Goal: Contribute content

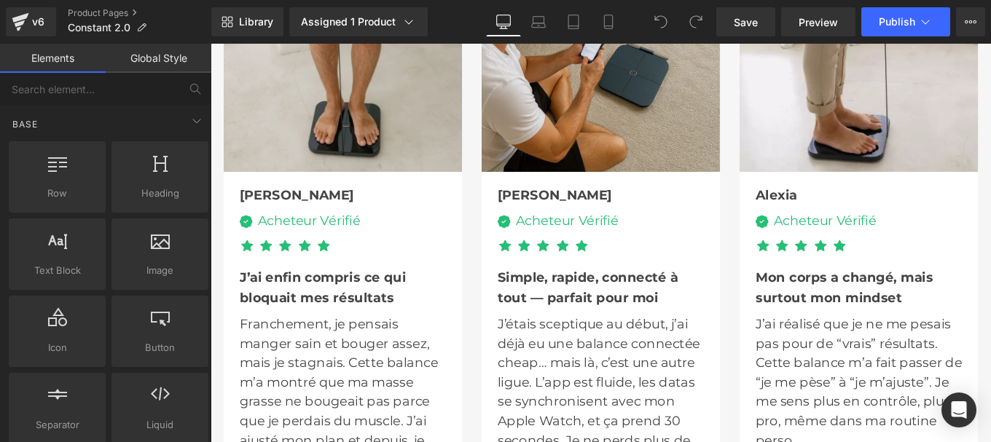
scroll to position [4287, 0]
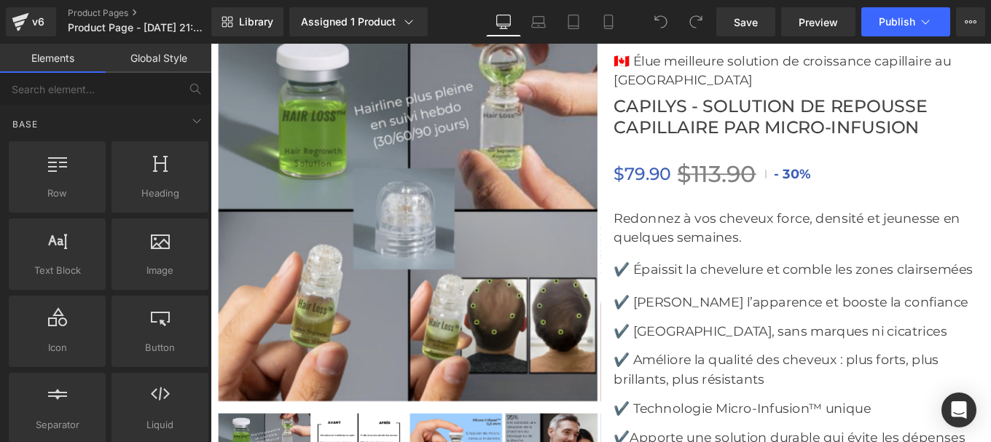
scroll to position [5171, 0]
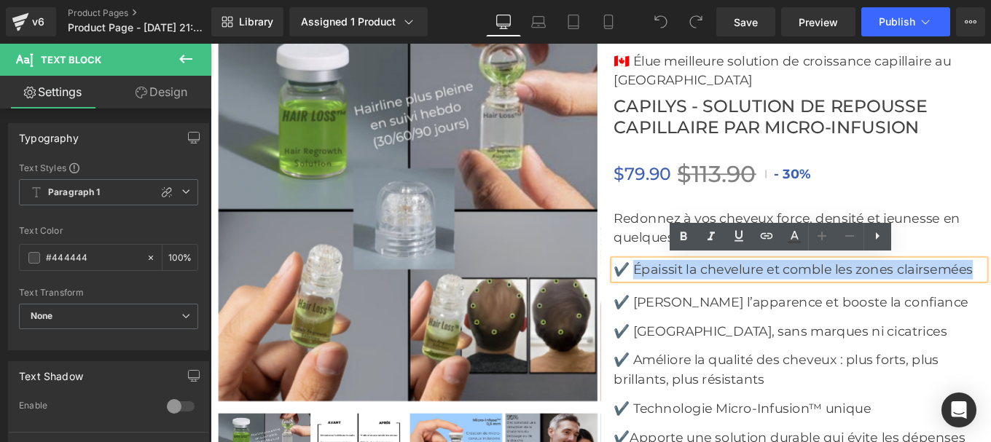
drag, startPoint x: 684, startPoint y: 299, endPoint x: 1073, endPoint y: 296, distance: 389.0
copy p "Épaissit la chevelure et comble les zones clairsemées"
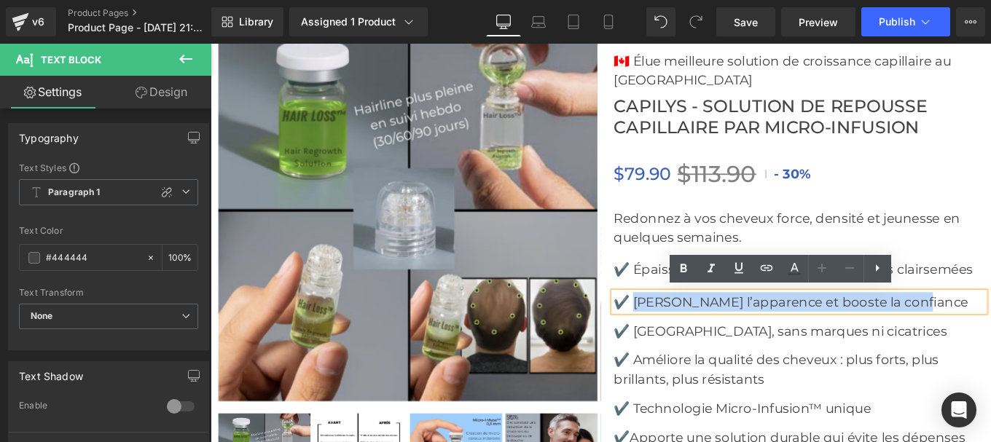
drag, startPoint x: 683, startPoint y: 331, endPoint x: 1012, endPoint y: 328, distance: 329.3
copy p "Rajeunit l’apparence et booste la confiance"
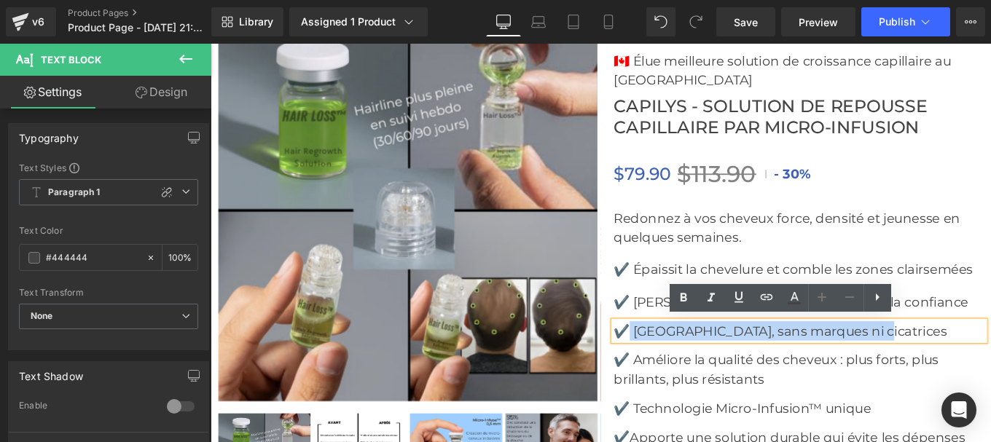
drag, startPoint x: 682, startPoint y: 363, endPoint x: 950, endPoint y: 376, distance: 268.3
copy p "Indolore, sans marques ni cicatrices"
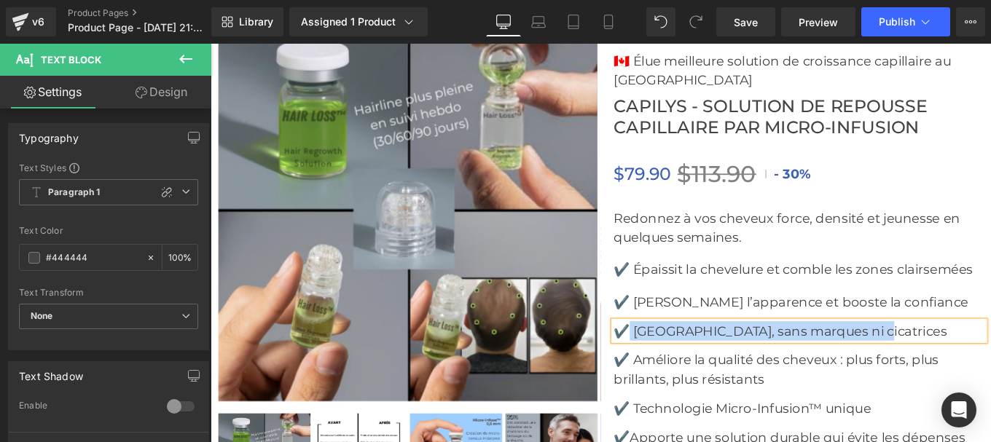
scroll to position [5231, 0]
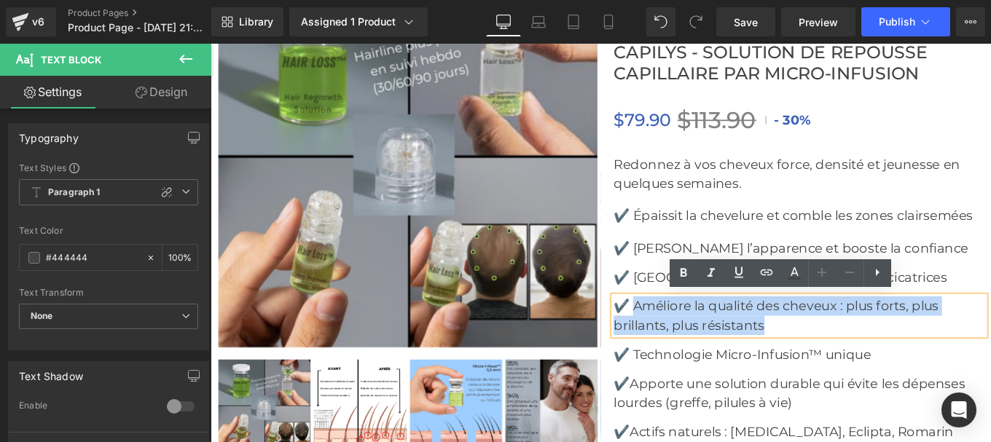
drag, startPoint x: 798, startPoint y: 340, endPoint x: 859, endPoint y: 358, distance: 63.8
copy p "Améliore la qualité des cheveux : plus forts, plus brillants, plus résistants"
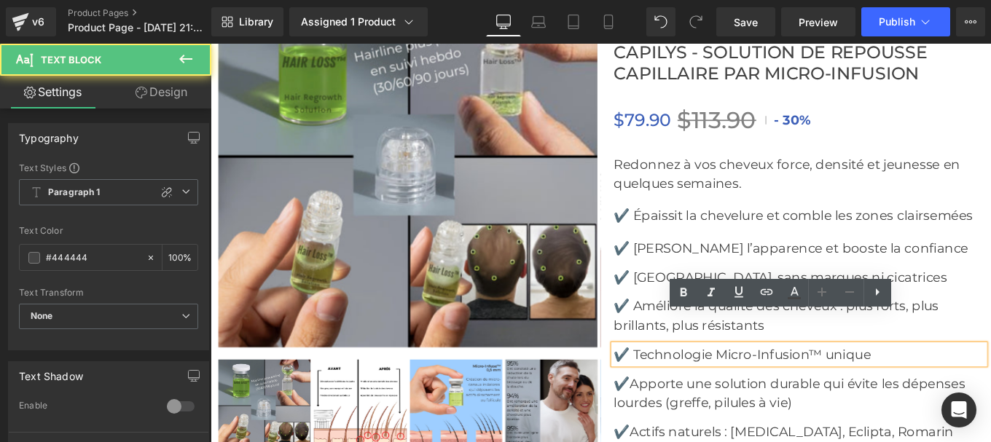
scroll to position [5279, 0]
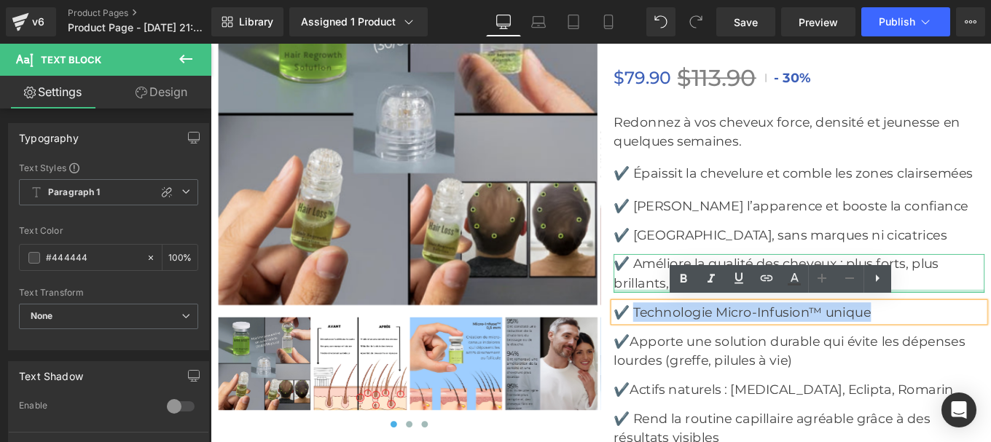
drag, startPoint x: 686, startPoint y: 341, endPoint x: 975, endPoint y: 320, distance: 289.2
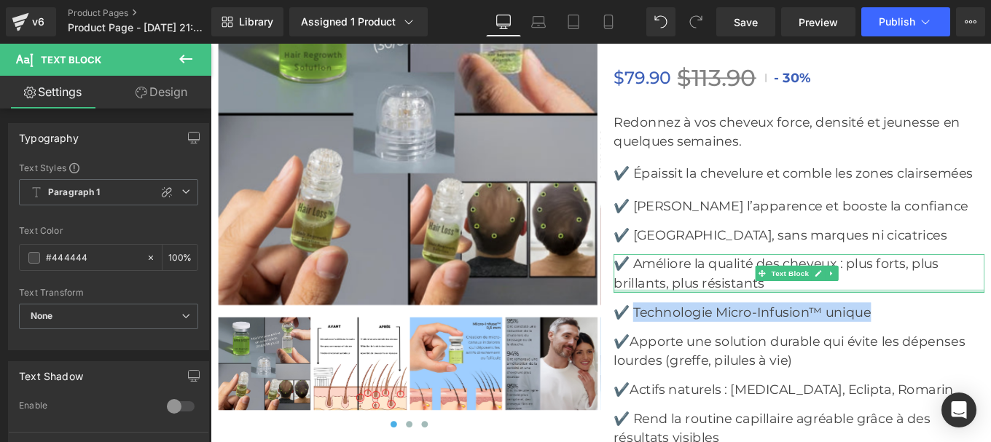
copy p "Technologie Micro-Infusion™ unique"
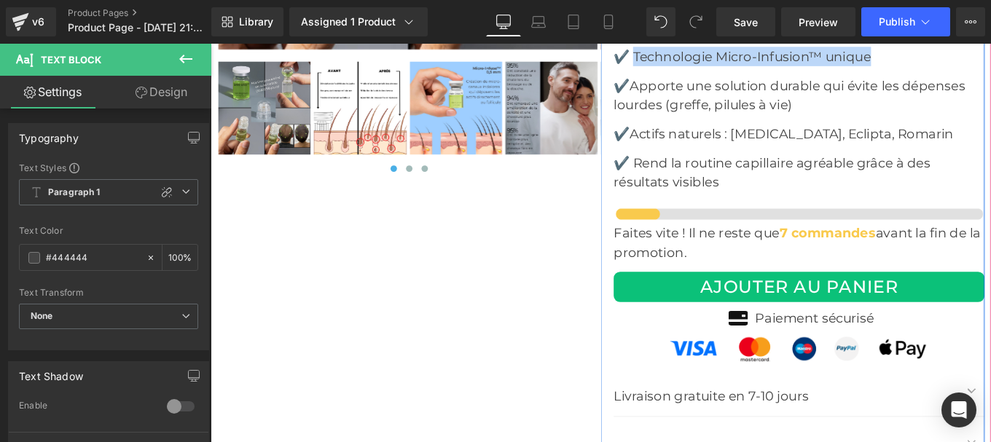
scroll to position [5569, 0]
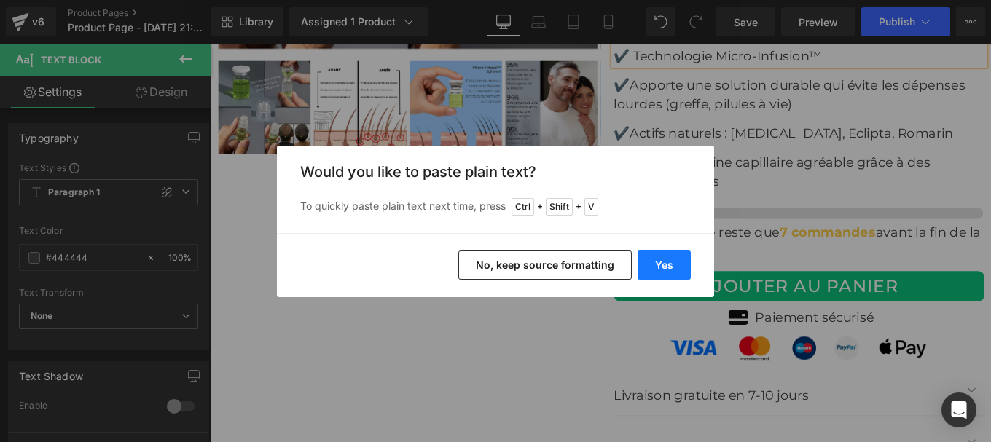
click at [654, 271] on button "Yes" at bounding box center [663, 265] width 53 height 29
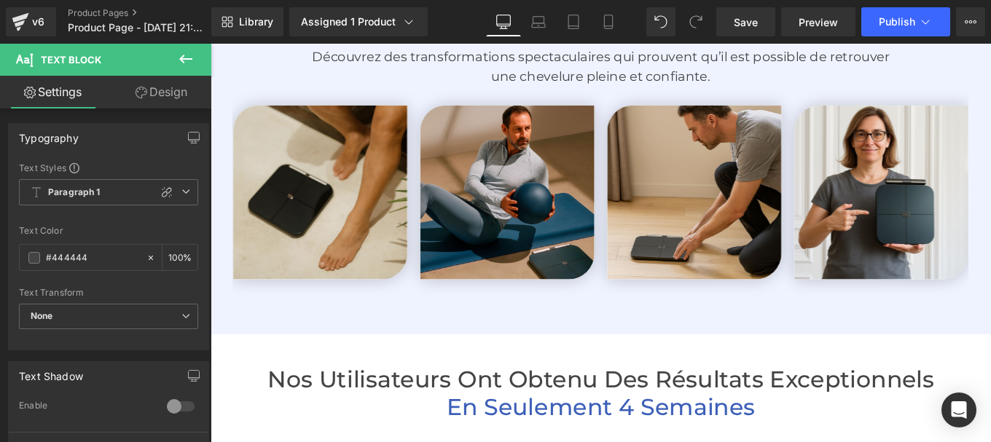
scroll to position [3129, 0]
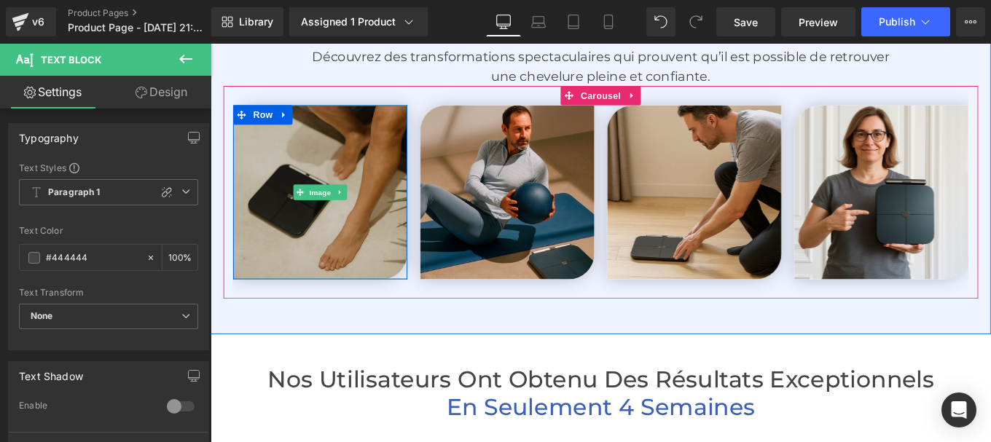
click at [211, 44] on span "Image" at bounding box center [211, 44] width 0 height 0
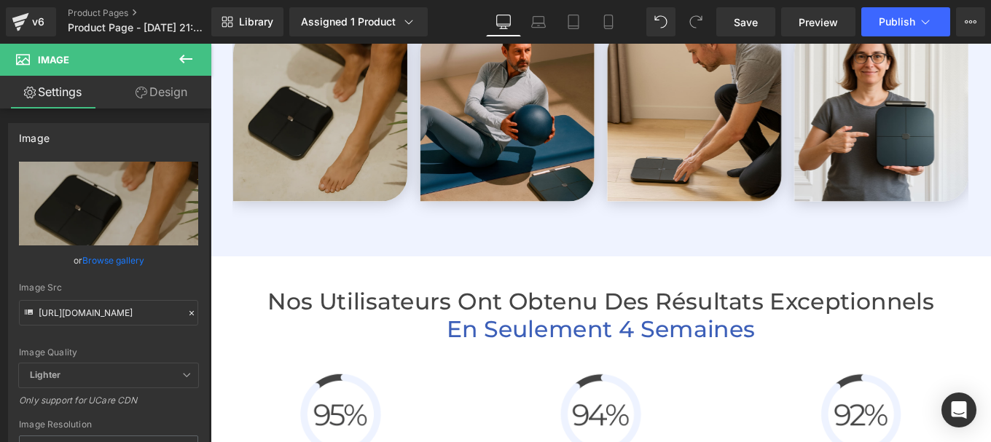
scroll to position [3217, 0]
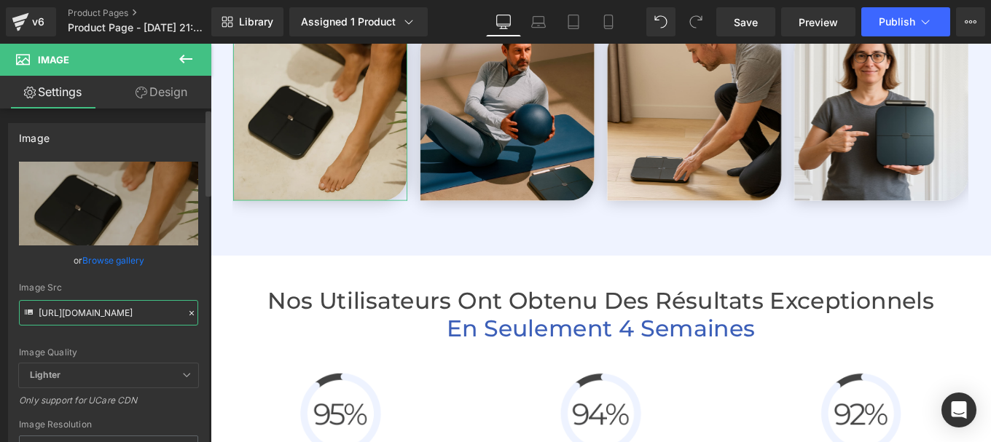
click at [143, 323] on input "https://cdn.shopify.com/s/files/1/0970/8489/9667/files/8_3000x3000.jpg?v=175198…" at bounding box center [108, 312] width 179 height 25
paste input "63/8992/3153/files/2_0054d4f9-e558-4cba-ad37-94c842a54441.jpg?v=1757338173"
type input "https://cdn.shopify.com/s/files/1/0963/8992/3153/files/2_0054d4f9-e558-4cba-ad3…"
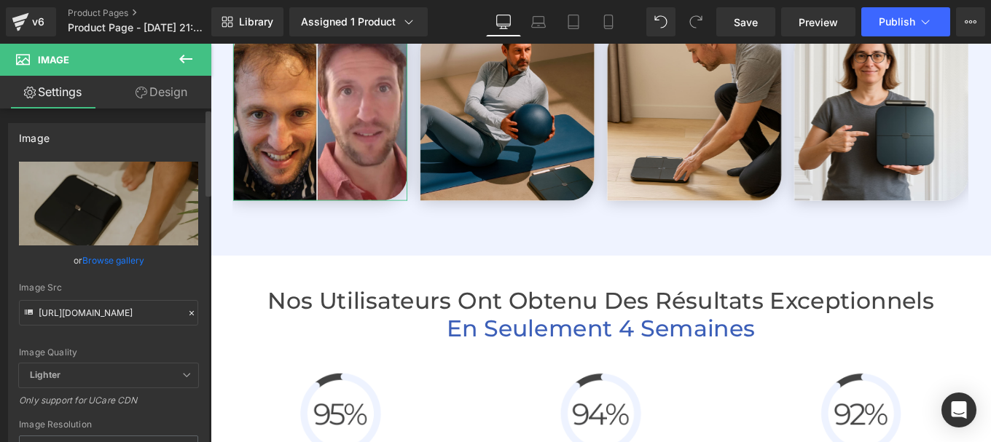
scroll to position [0, 0]
click at [184, 296] on div "Image Src https://cdn.shopify.com/s/files/1/0963/8992/3153/files/2_0054d4f9-e55…" at bounding box center [108, 304] width 179 height 43
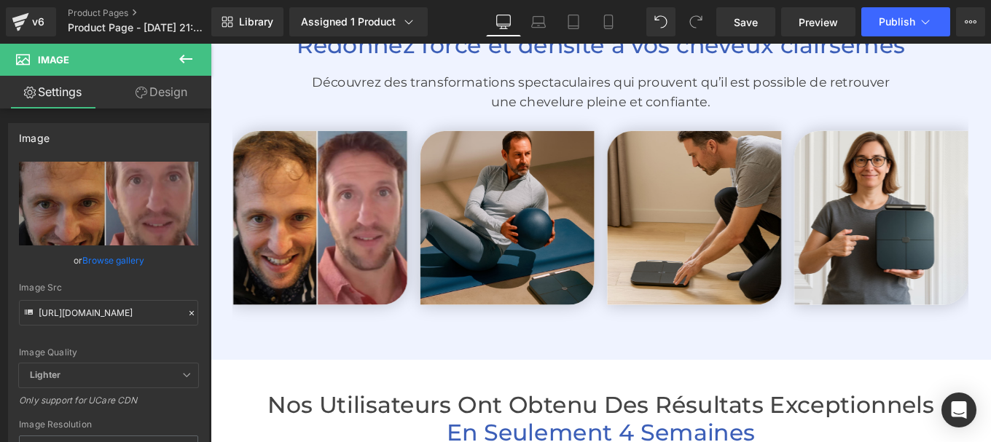
scroll to position [3099, 0]
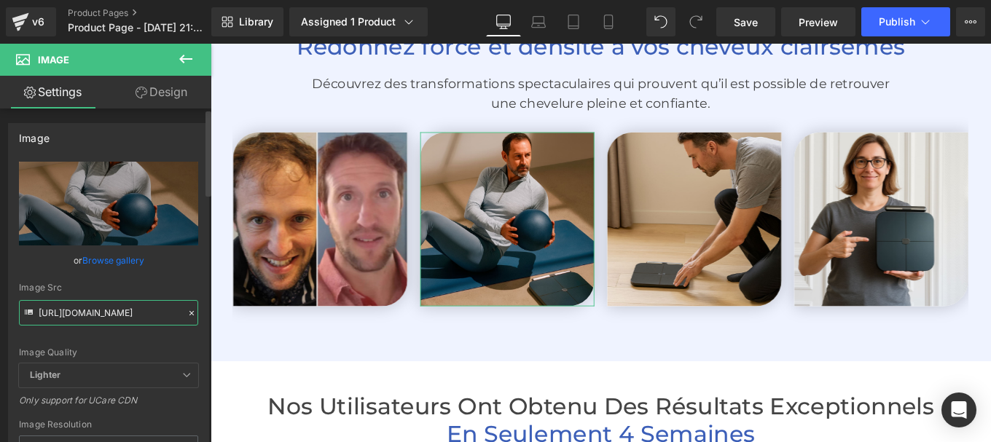
click at [125, 302] on input "https://cdn.shopify.com/s/files/1/0970/8489/9667/files/5_3000x3000.jpg?v=175198…" at bounding box center [108, 312] width 179 height 25
type input "https://cdn.shopify.com/s/files/1/0970/8489/9667/files/5_3000x3000.jpg?v=175198…"
click at [197, 291] on div "https://cdn.shopify.com/s/files/1/0970/8489/9667/files/5_3000x3000.jpg?v=175198…" at bounding box center [109, 350] width 200 height 377
click at [198, 273] on div "https://cdn.shopify.com/s/files/1/0970/8489/9667/files/5_3000x3000.jpg?v=175198…" at bounding box center [109, 350] width 200 height 377
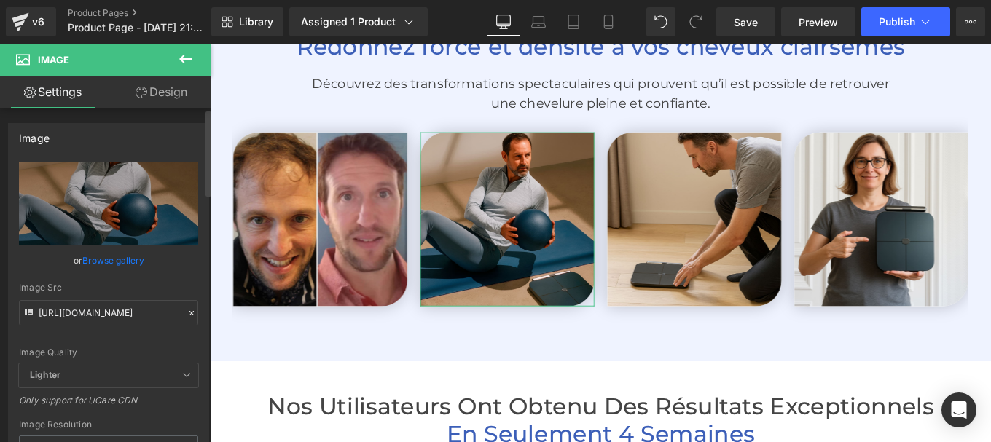
click at [191, 279] on div "Image Quality Lighter Lightest Lighter Lighter Lightest Only support for UCare …" at bounding box center [108, 263] width 179 height 202
click at [185, 318] on div at bounding box center [191, 313] width 13 height 17
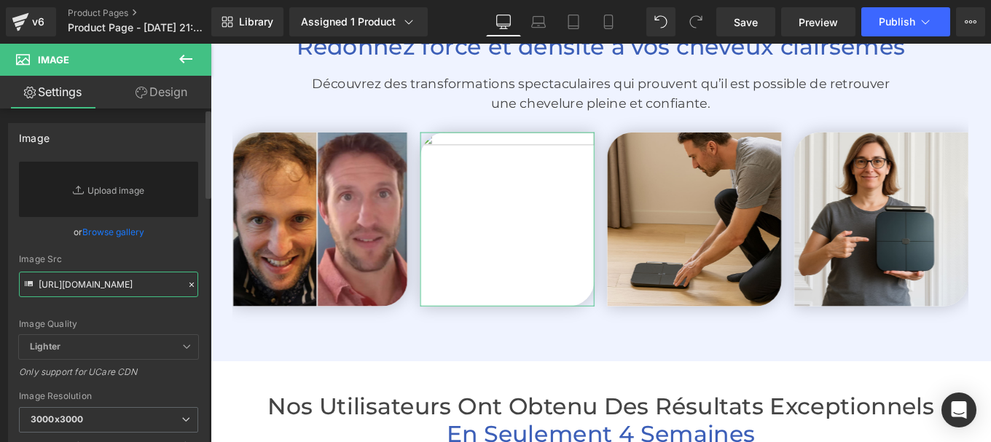
click at [76, 284] on input "https://cdn.shopify.com/s/files/1/0970/8489/9667/files/5_3000x3000.jpg?v=175198…" at bounding box center [108, 284] width 179 height 25
paste input "https://cdn.shopify.com/s/files/1/0963/8992/3153/files/9.jpg?v=1757338173"
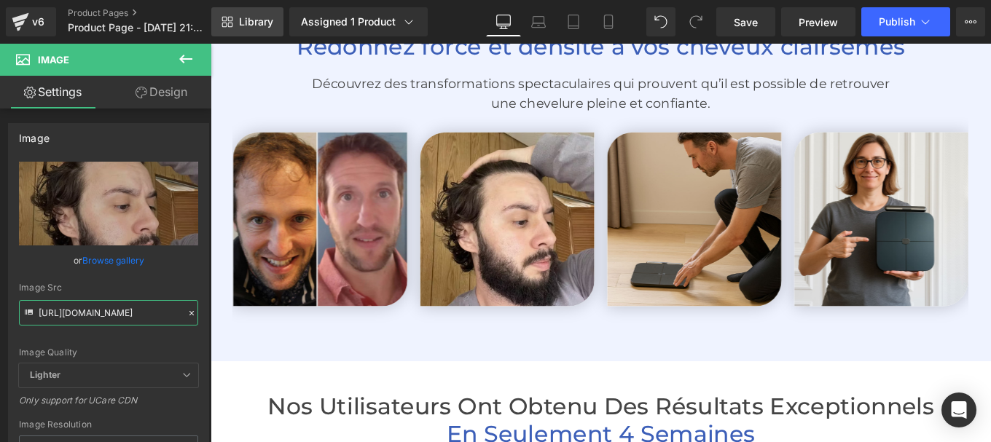
type input "https://cdn.shopify.com/s/files/1/0963/8992/3153/files/9_3000x3000.jpg?v=175733…"
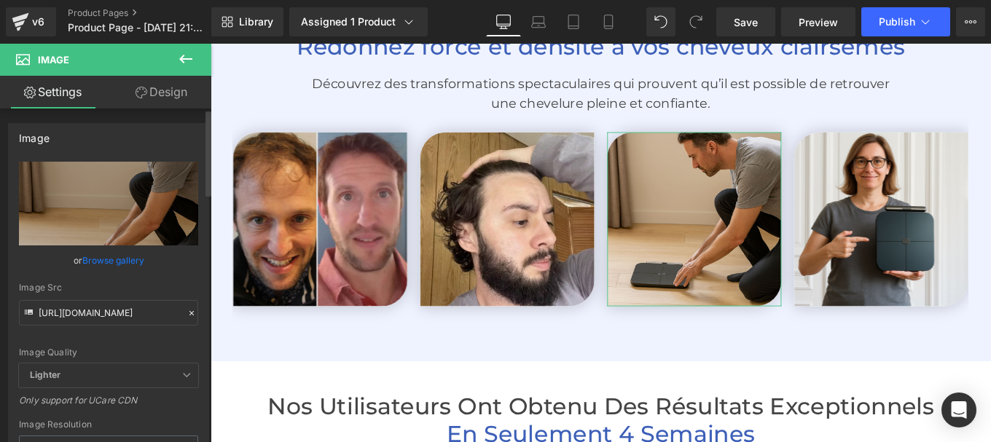
click at [185, 318] on div at bounding box center [191, 313] width 13 height 17
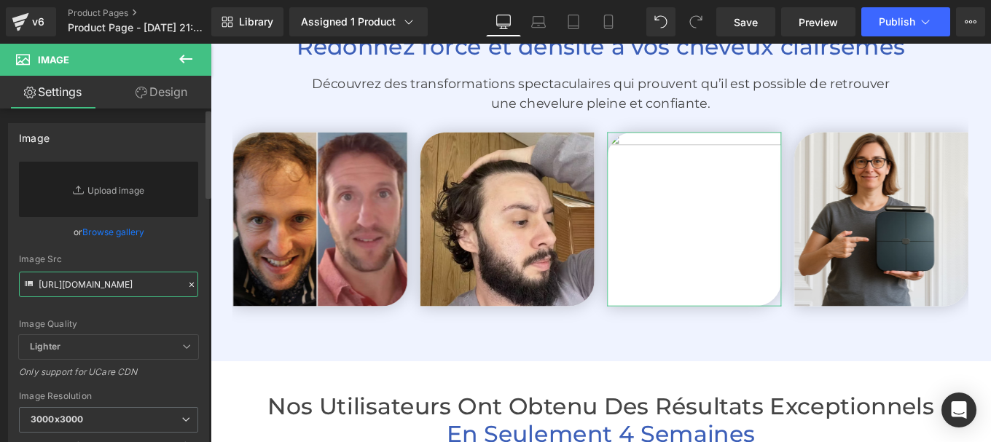
click at [97, 287] on input "https://cdn.shopify.com/s/files/1/0970/8489/9667/files/Design_sans_titre_1_3000…" at bounding box center [108, 284] width 179 height 25
paste input "https://cdn.shopify.com/s/files/1/0963/8992/3153/files/15.jpg?v=1757338173"
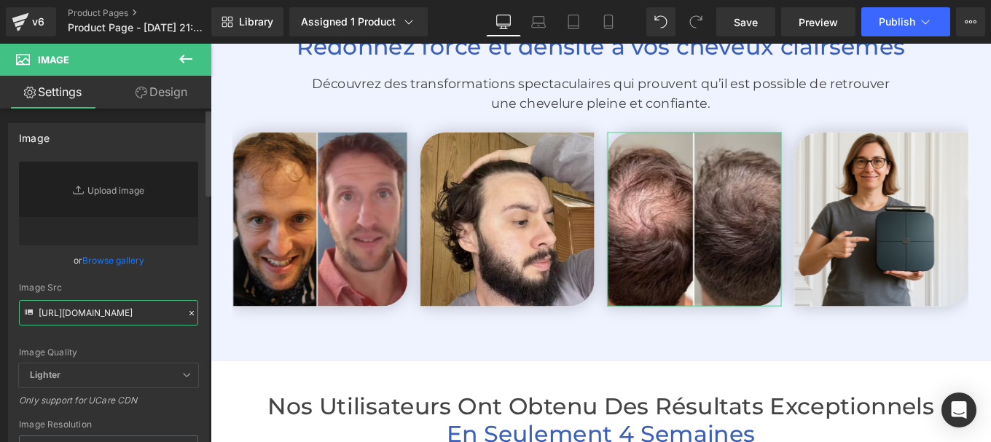
type input "https://cdn.shopify.com/s/files/1/0963/8992/3153/files/15.jpg?v=1757338173"
click at [200, 283] on div "https://cdn.shopify.com/s/files/1/0970/8489/9667/files/Design_sans_titre_1_3000…" at bounding box center [109, 350] width 200 height 377
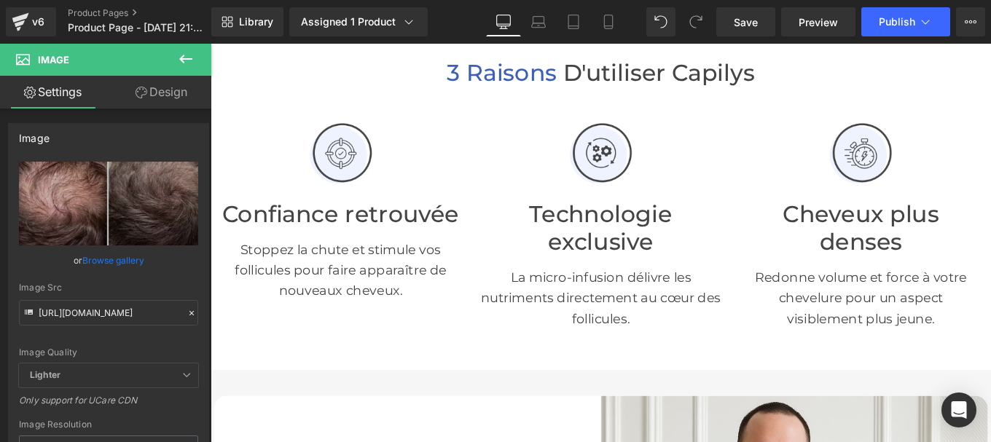
scroll to position [477, 0]
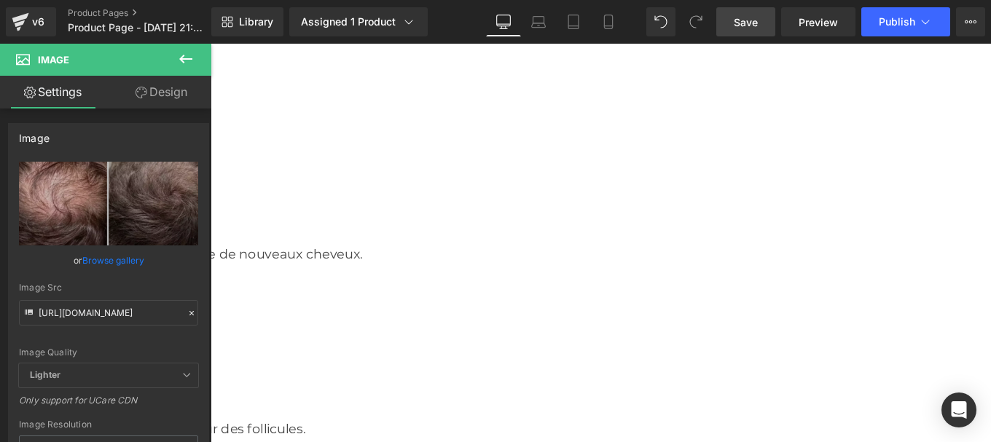
click at [750, 20] on span "Save" at bounding box center [745, 22] width 24 height 15
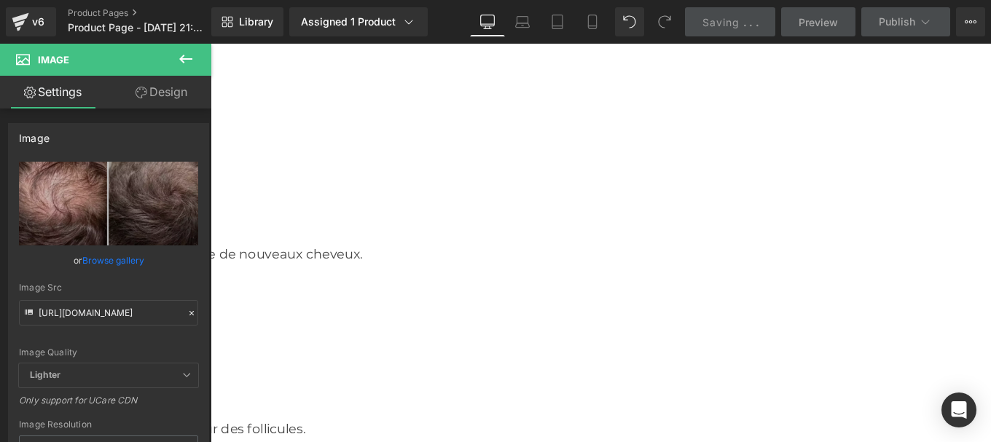
click at [742, 28] on div "Saving . . ." at bounding box center [730, 22] width 56 height 15
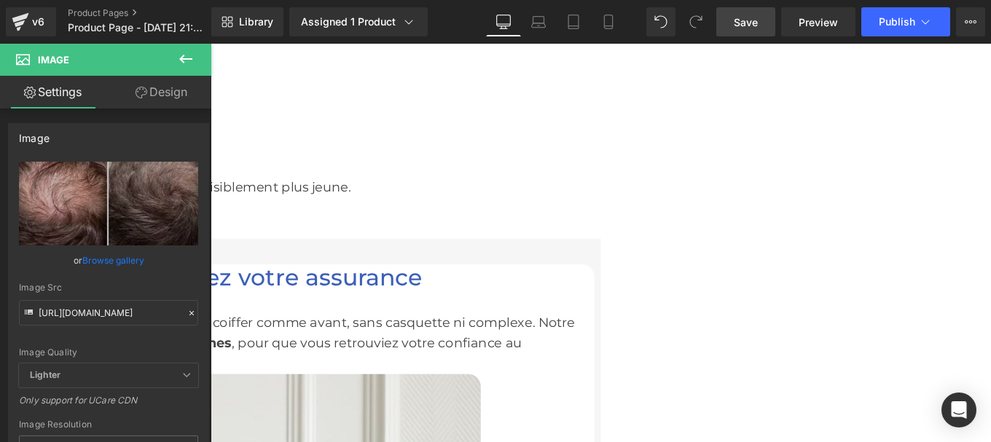
scroll to position [953, 0]
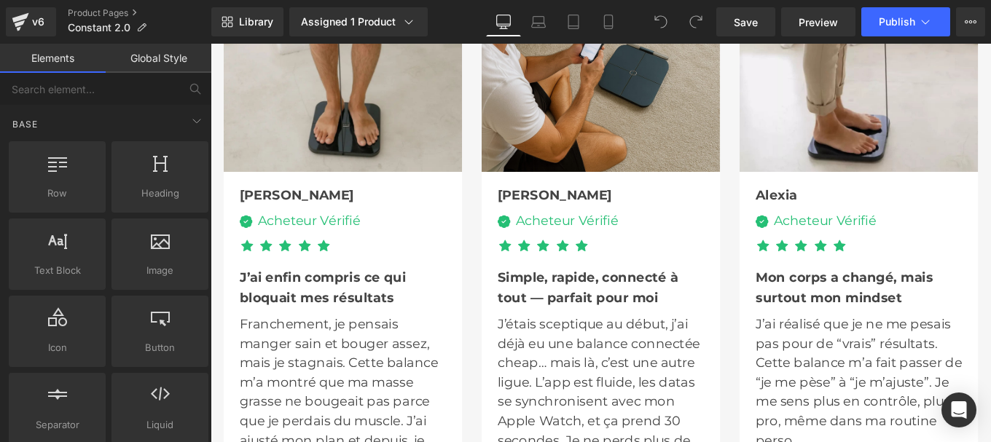
scroll to position [4287, 0]
